Goal: Transaction & Acquisition: Download file/media

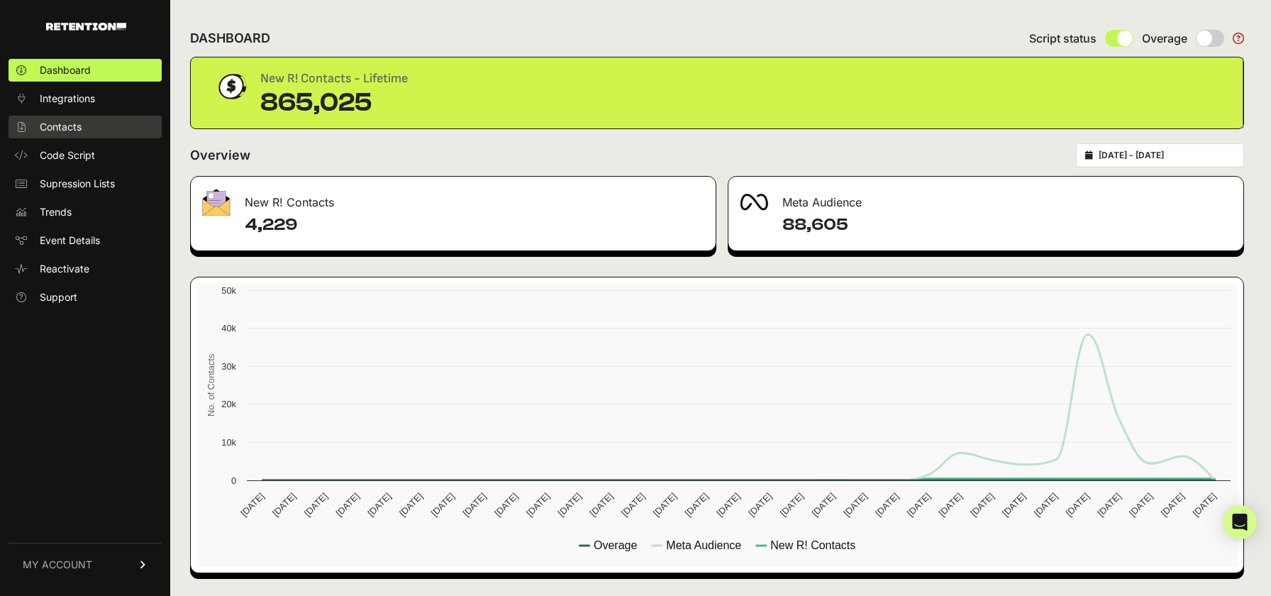
click at [69, 123] on span "Contacts" at bounding box center [61, 127] width 42 height 14
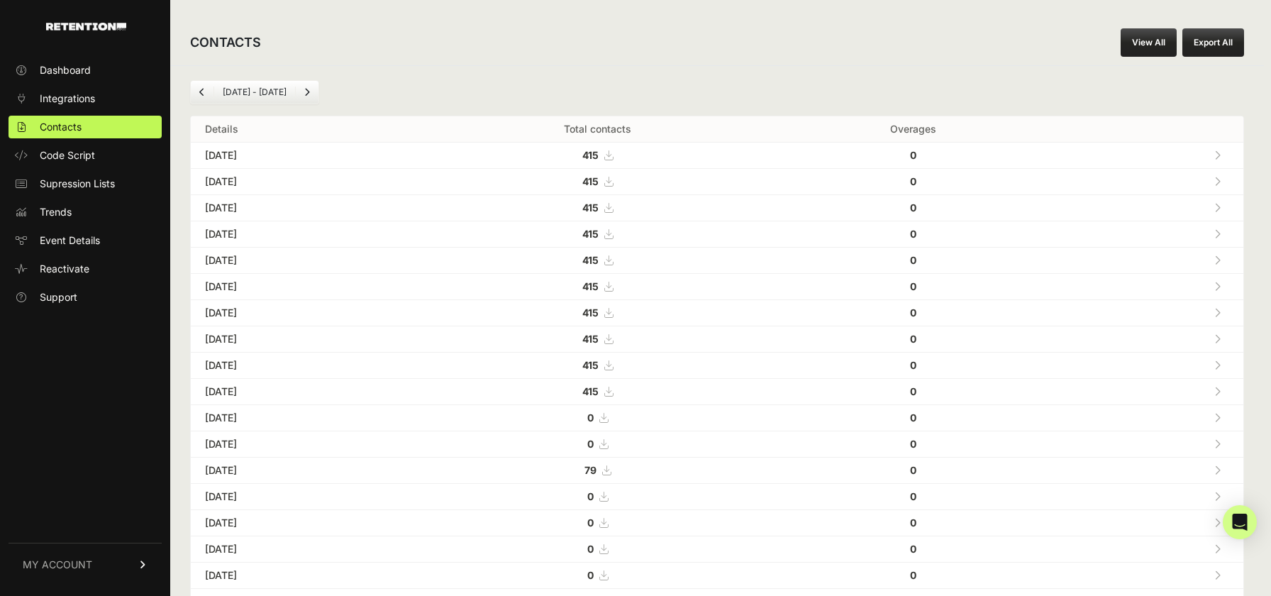
click at [613, 391] on icon at bounding box center [608, 391] width 9 height 10
click at [613, 363] on icon at bounding box center [608, 365] width 9 height 10
click at [613, 337] on icon at bounding box center [608, 339] width 9 height 10
click at [613, 314] on icon at bounding box center [608, 313] width 9 height 10
click at [613, 288] on icon at bounding box center [608, 286] width 9 height 10
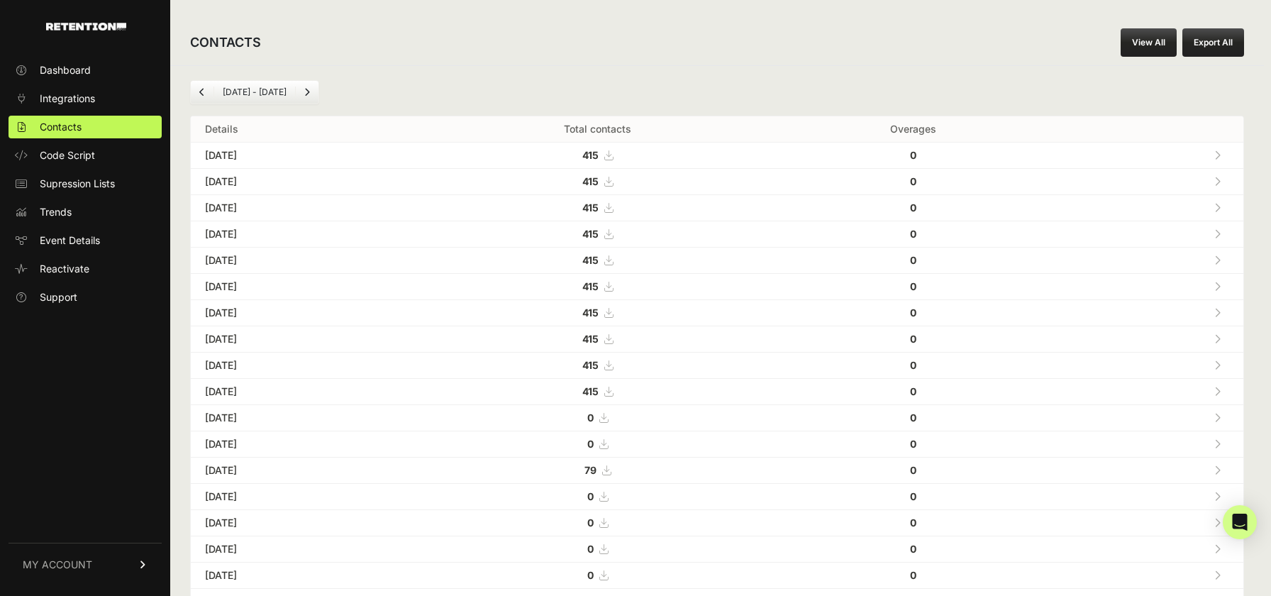
click at [613, 262] on icon at bounding box center [608, 260] width 9 height 10
click at [613, 236] on icon at bounding box center [608, 234] width 9 height 10
click at [613, 208] on icon at bounding box center [608, 208] width 9 height 10
click at [613, 184] on icon at bounding box center [608, 182] width 9 height 10
click at [613, 152] on icon at bounding box center [608, 155] width 9 height 10
